Goal: Task Accomplishment & Management: Manage account settings

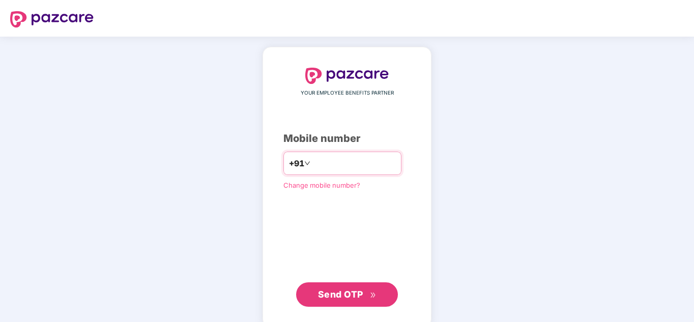
click at [349, 171] on input "number" at bounding box center [354, 163] width 83 height 16
type input "**********"
click at [354, 300] on span "Send OTP" at bounding box center [347, 295] width 59 height 14
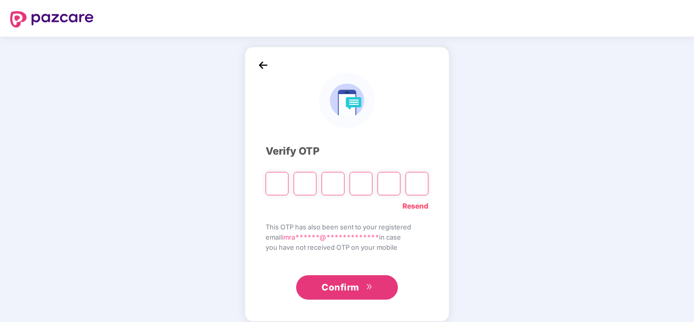
type input "*"
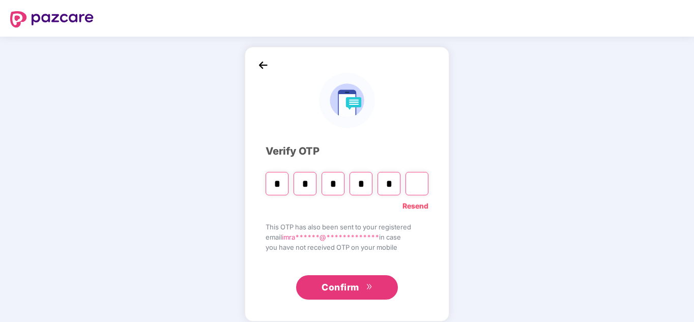
type input "*"
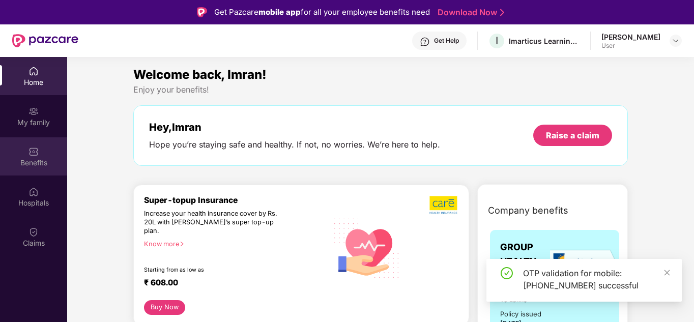
click at [42, 167] on div "Benefits" at bounding box center [33, 163] width 67 height 10
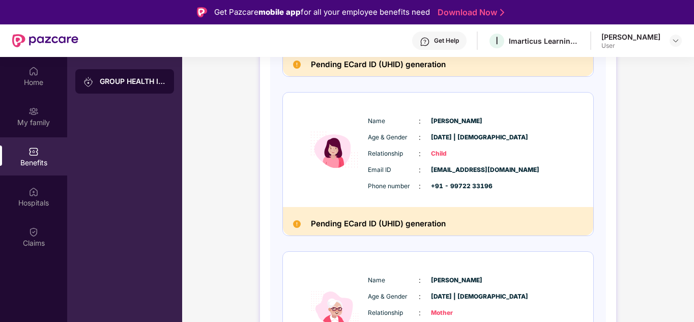
scroll to position [664, 0]
